Goal: Navigation & Orientation: Understand site structure

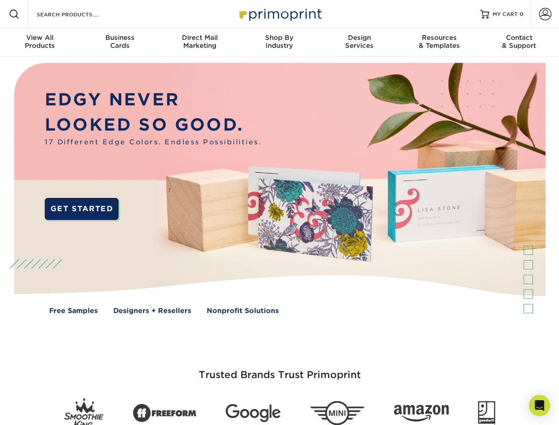
click at [279, 212] on img at bounding box center [279, 195] width 553 height 276
click at [14, 14] on span at bounding box center [14, 14] width 11 height 11
click at [544, 14] on span at bounding box center [545, 14] width 12 height 12
click at [40, 42] on div "View All Products" at bounding box center [40, 42] width 80 height 16
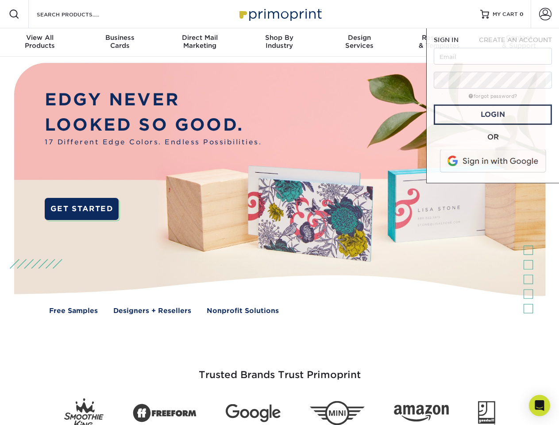
click at [119, 42] on div "Business Cards" at bounding box center [120, 42] width 80 height 16
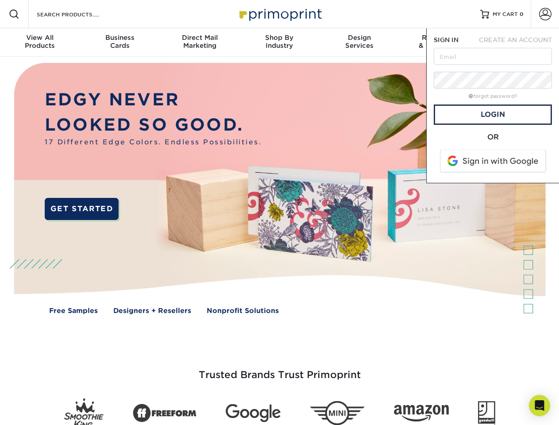
click at [199, 42] on div "Direct Mail Marketing" at bounding box center [200, 42] width 80 height 16
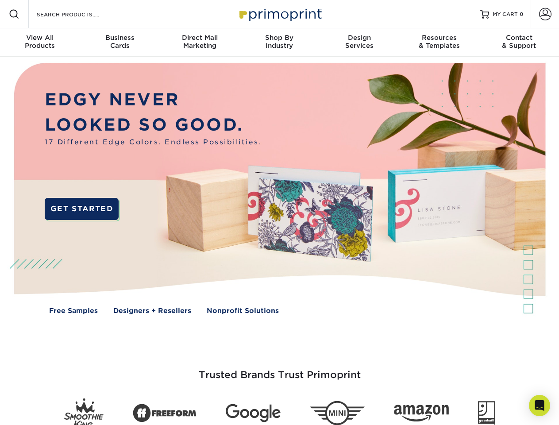
click at [279, 42] on div "Shop By Industry" at bounding box center [279, 42] width 80 height 16
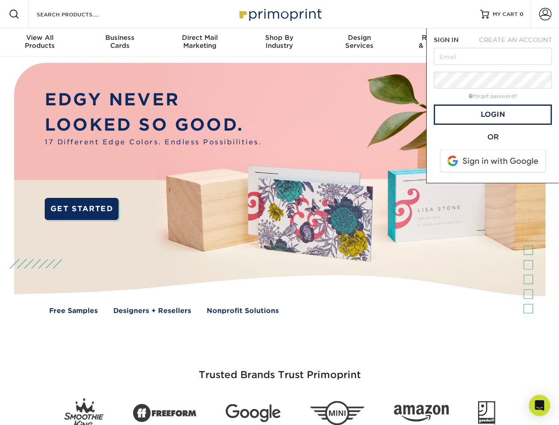
click at [359, 42] on div "Design Services" at bounding box center [359, 42] width 80 height 16
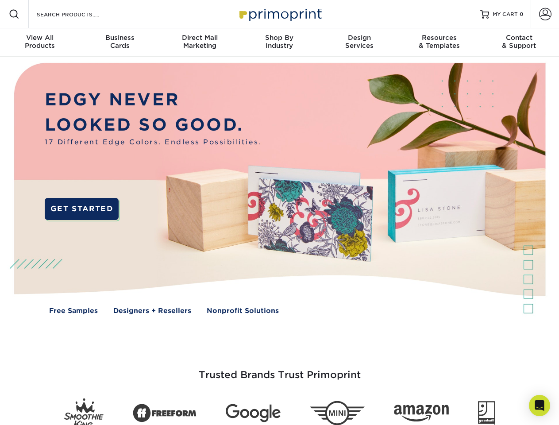
click at [439, 42] on span "SIGN IN" at bounding box center [445, 39] width 25 height 7
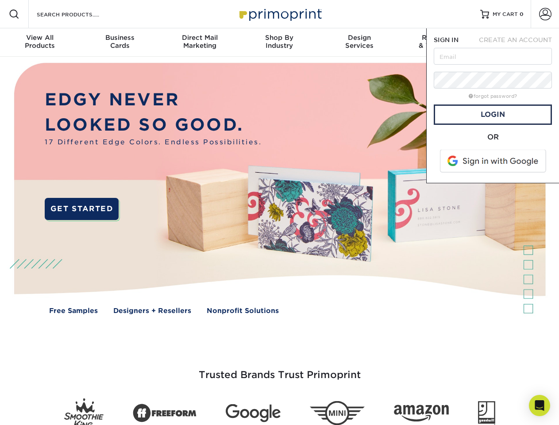
click at [519, 42] on div "Contact & Support" at bounding box center [519, 42] width 80 height 16
